Goal: Transaction & Acquisition: Book appointment/travel/reservation

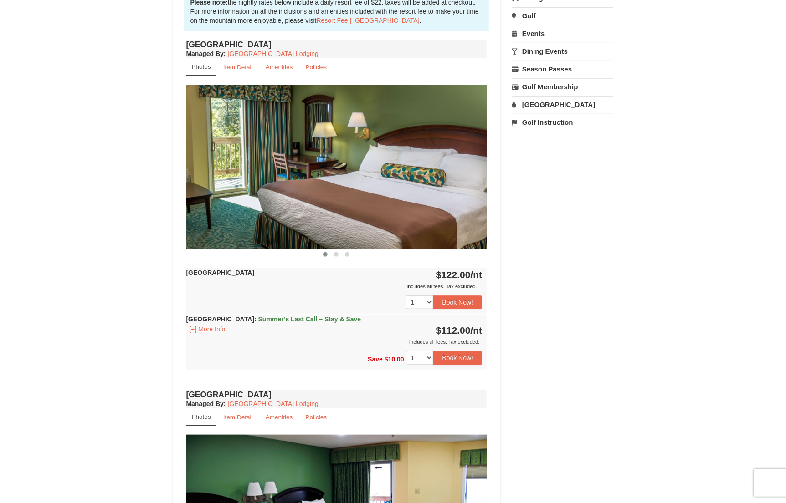
scroll to position [339, 0]
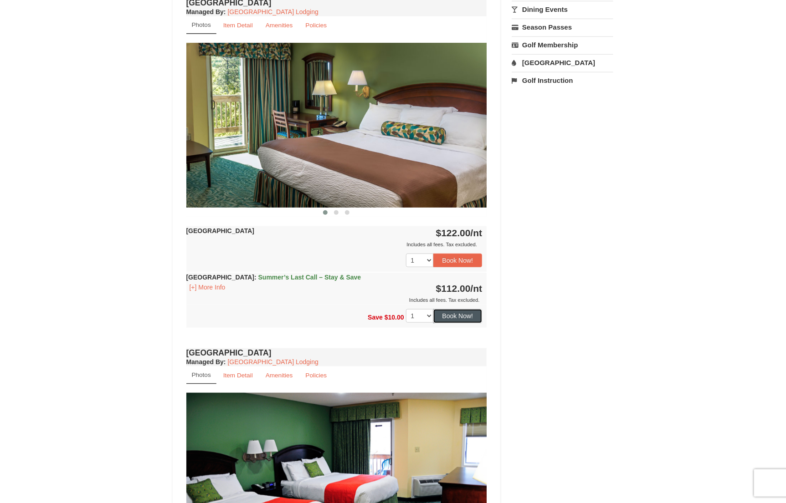
click at [436, 319] on button "Book Now!" at bounding box center [457, 316] width 49 height 14
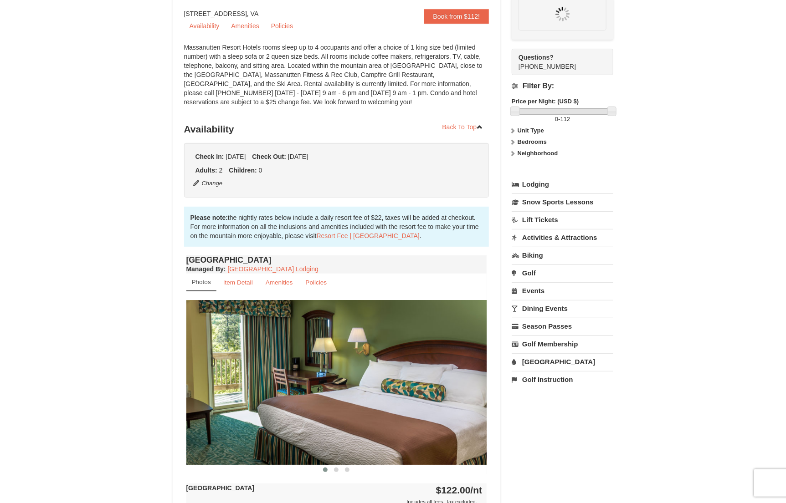
scroll to position [79, 0]
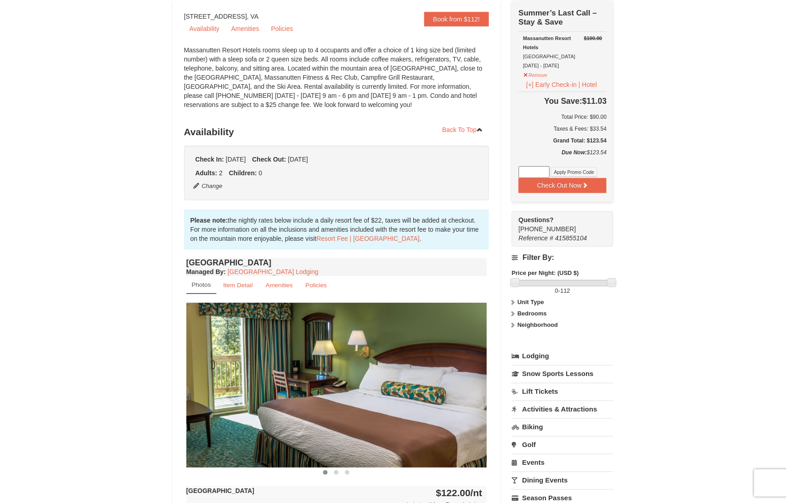
click at [570, 196] on div "Check Out Now Summer’s Last Call – Stay & Save $100.00 [GEOGRAPHIC_DATA] [GEOGR…" at bounding box center [562, 101] width 102 height 202
click at [575, 184] on button "Check Out Now" at bounding box center [562, 185] width 88 height 15
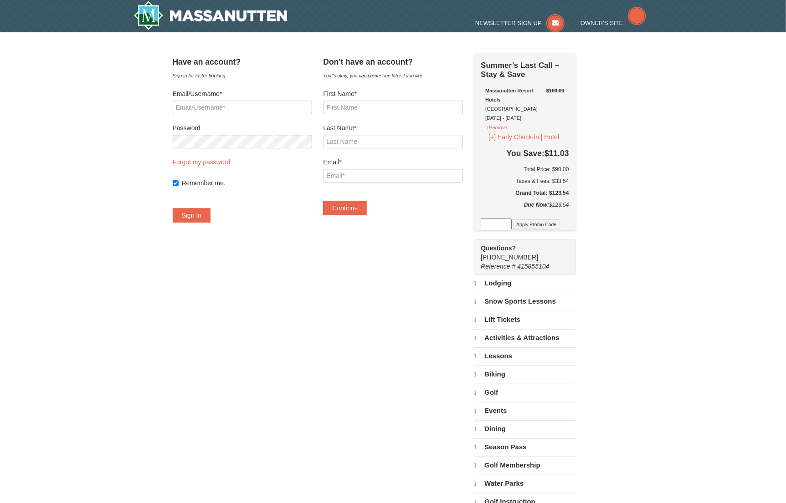
select select "9"
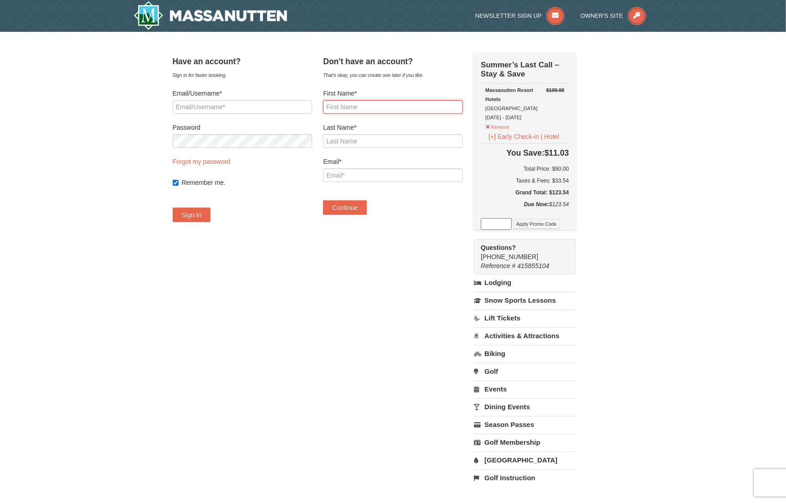
click at [420, 106] on input "First Name*" at bounding box center [392, 107] width 139 height 14
click at [538, 171] on h6 "Total Price: $90.00" at bounding box center [524, 168] width 88 height 9
click at [448, 281] on div "Have an account? Sign in for faster booking. Email/Username* Password Forgot my…" at bounding box center [393, 273] width 441 height 443
click at [386, 142] on input "Last Name*" at bounding box center [392, 141] width 139 height 14
click at [635, 139] on div "× Have an account? Sign in for faster booking. Email/Username* Password Forgot …" at bounding box center [393, 274] width 786 height 484
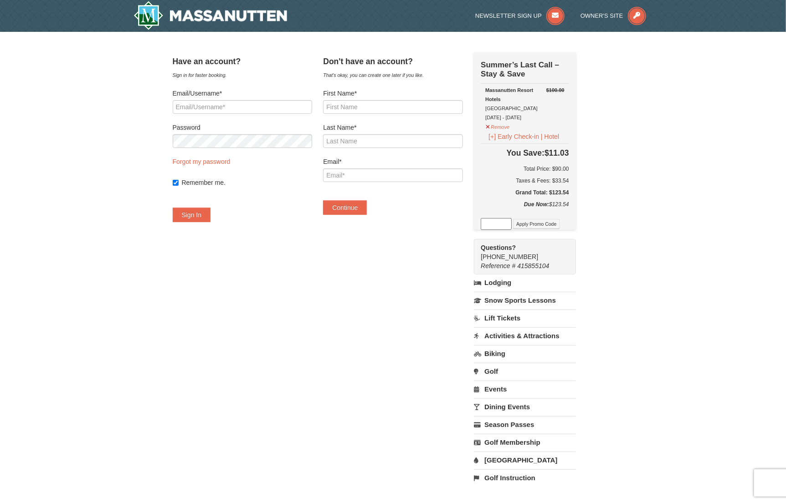
click at [512, 192] on h5 "Grand Total: $123.54" at bounding box center [524, 192] width 88 height 9
